Goal: Information Seeking & Learning: Learn about a topic

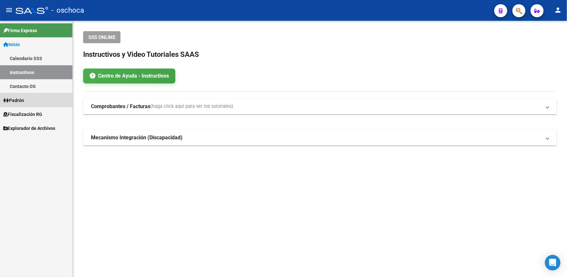
drag, startPoint x: 25, startPoint y: 102, endPoint x: 30, endPoint y: 109, distance: 8.7
click at [24, 102] on span "Padrón" at bounding box center [13, 100] width 21 height 7
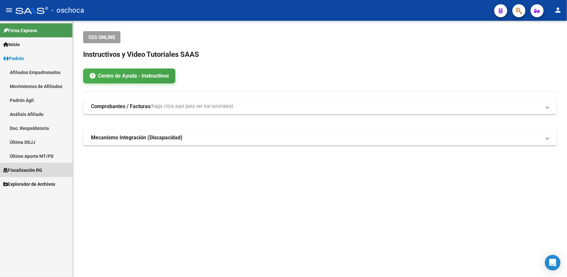
click at [35, 168] on span "Fiscalización RG" at bounding box center [22, 170] width 39 height 7
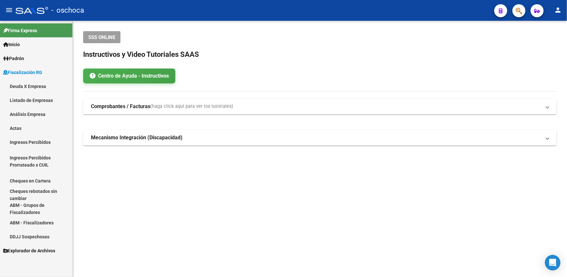
click at [25, 98] on link "Listado de Empresas" at bounding box center [36, 100] width 72 height 14
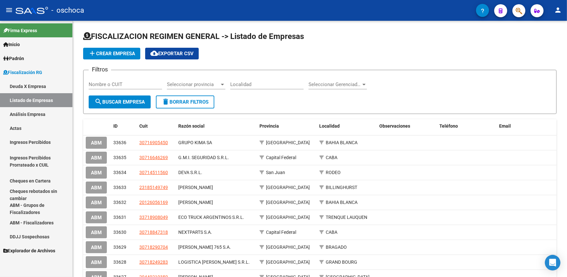
drag, startPoint x: 31, startPoint y: 112, endPoint x: 40, endPoint y: 110, distance: 8.8
click at [31, 113] on link "Análisis Empresa" at bounding box center [36, 114] width 72 height 14
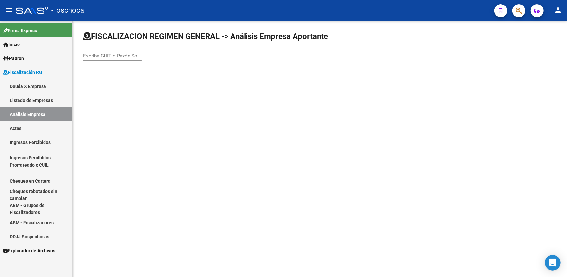
click at [102, 56] on input "Escriba CUIT o Razón Social para buscar" at bounding box center [112, 56] width 58 height 6
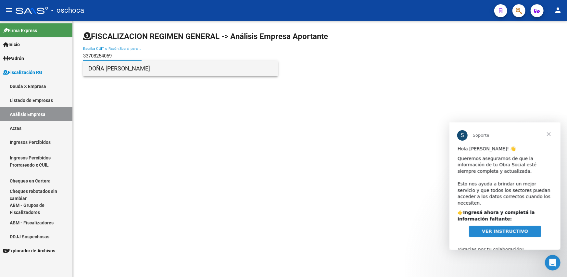
type input "33708254059"
click at [127, 72] on span "DOÑA [PERSON_NAME]" at bounding box center [180, 69] width 185 height 16
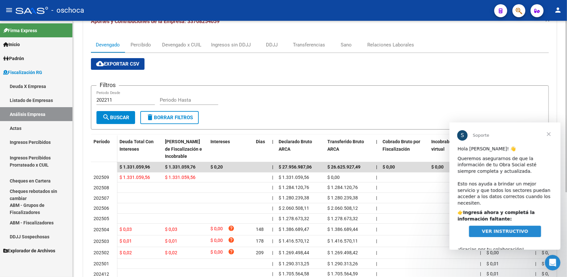
scroll to position [29, 0]
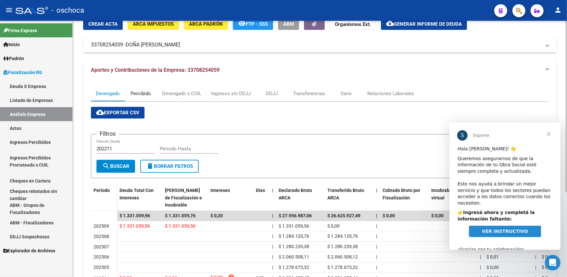
click at [146, 91] on div "Percibido" at bounding box center [141, 93] width 20 height 7
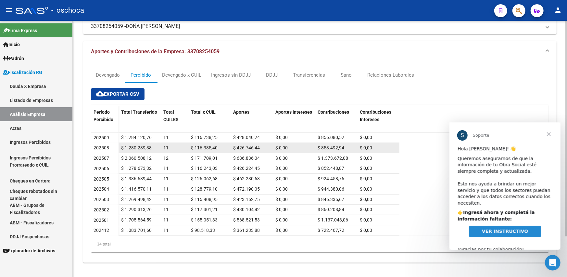
scroll to position [48, 0]
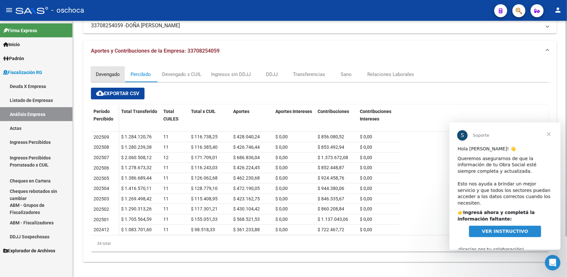
click at [106, 71] on div "Devengado" at bounding box center [108, 74] width 24 height 7
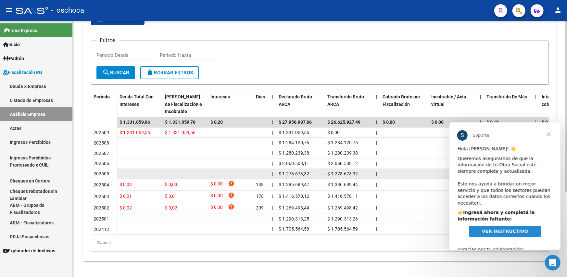
scroll to position [0, 0]
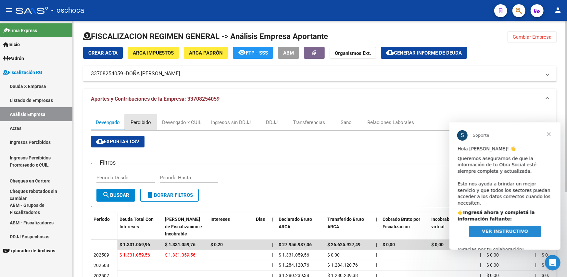
click at [141, 122] on div "Percibido" at bounding box center [141, 122] width 20 height 7
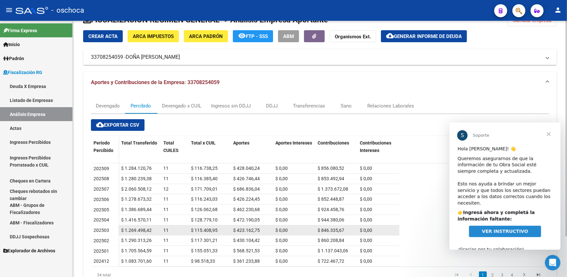
scroll to position [48, 0]
